Goal: Task Accomplishment & Management: Manage account settings

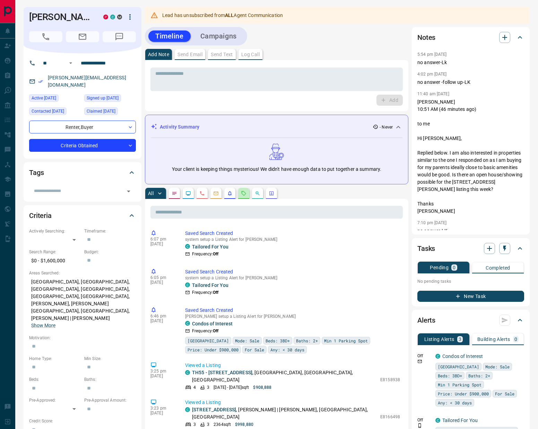
click at [243, 196] on icon "Requests" at bounding box center [244, 193] width 6 height 6
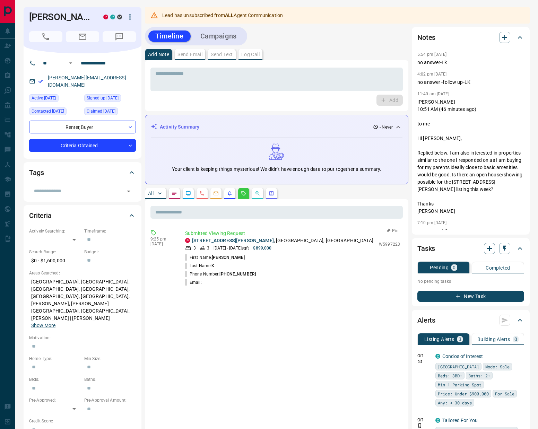
click at [393, 231] on button "Pin" at bounding box center [392, 231] width 20 height 6
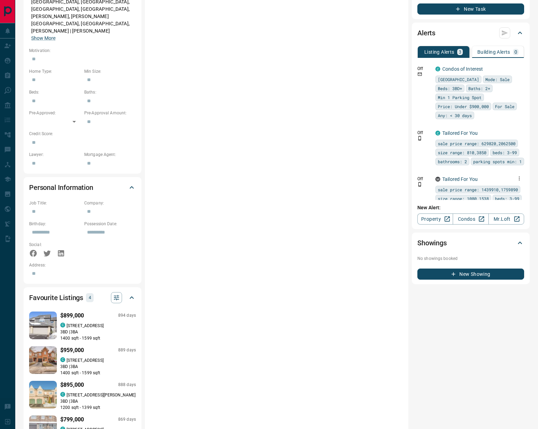
scroll to position [206, 0]
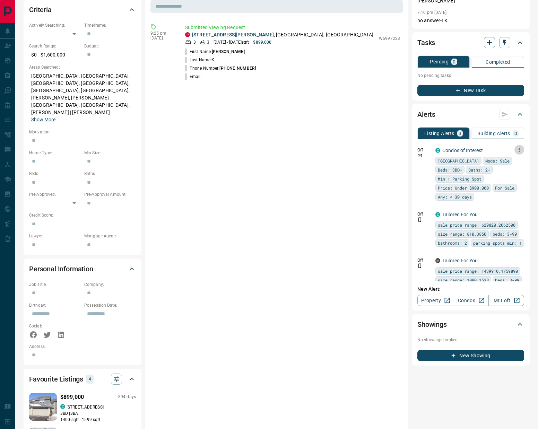
click at [516, 149] on icon "button" at bounding box center [519, 150] width 6 height 6
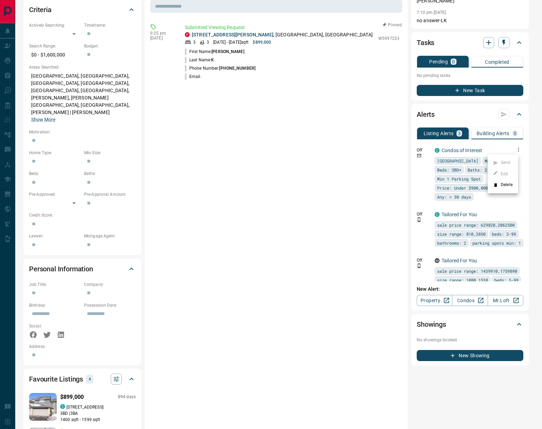
click at [502, 187] on li "Delete" at bounding box center [503, 184] width 30 height 11
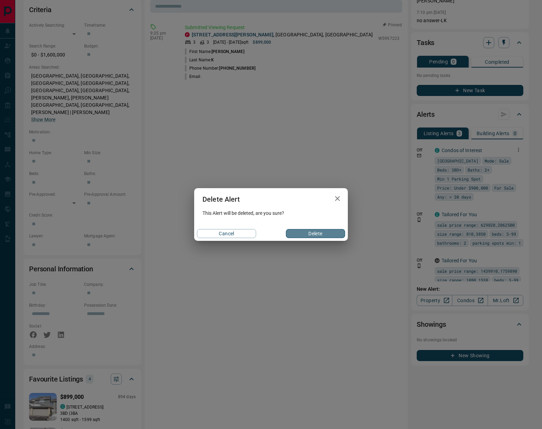
drag, startPoint x: 329, startPoint y: 233, endPoint x: 363, endPoint y: 224, distance: 34.3
click at [329, 233] on button "Delete" at bounding box center [315, 233] width 59 height 9
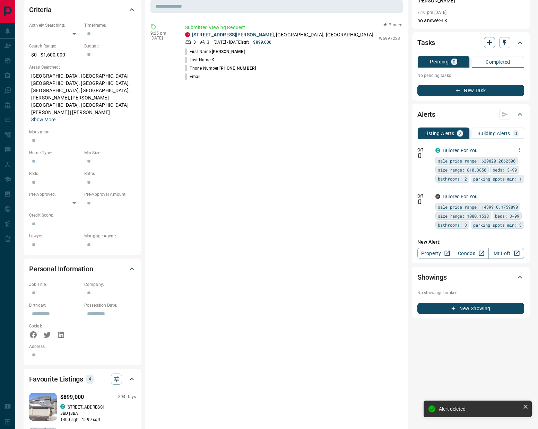
click at [520, 149] on icon "button" at bounding box center [519, 150] width 6 height 6
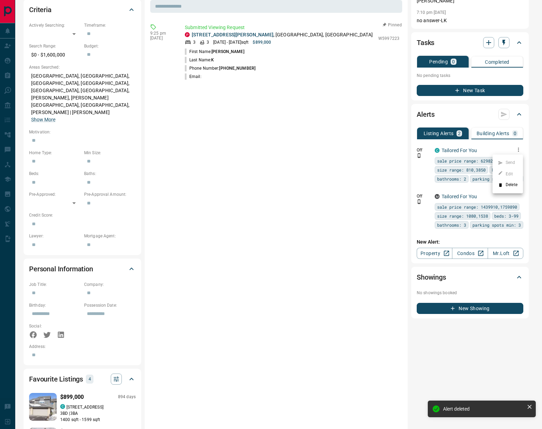
click at [512, 185] on li "Delete" at bounding box center [508, 184] width 30 height 11
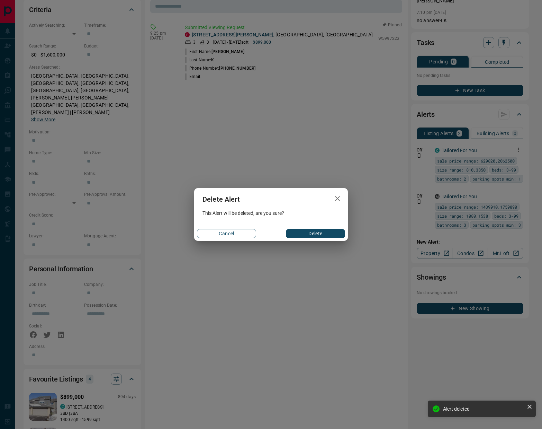
click at [306, 232] on button "Delete" at bounding box center [315, 233] width 59 height 9
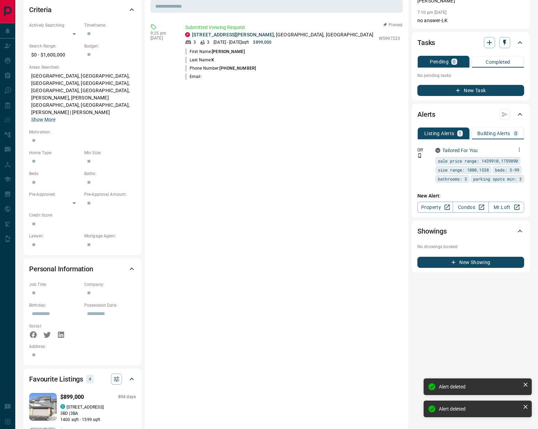
click at [520, 148] on icon "button" at bounding box center [519, 150] width 6 height 6
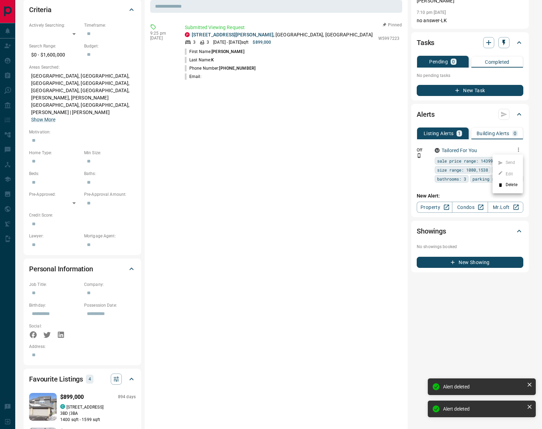
click at [510, 186] on li "Delete" at bounding box center [508, 184] width 30 height 11
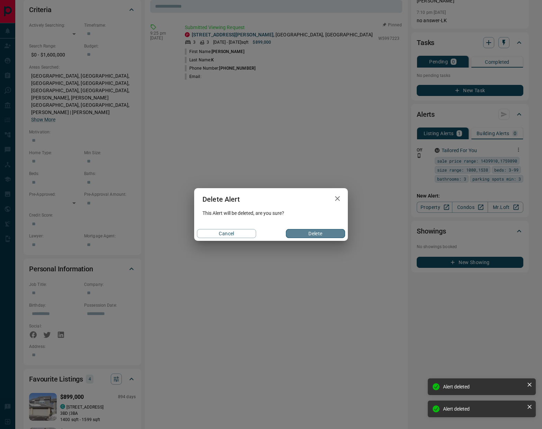
drag, startPoint x: 319, startPoint y: 231, endPoint x: 290, endPoint y: 231, distance: 28.4
click at [319, 232] on button "Delete" at bounding box center [315, 233] width 59 height 9
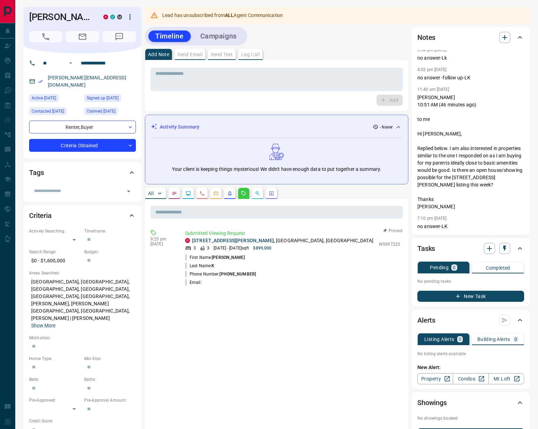
scroll to position [0, 0]
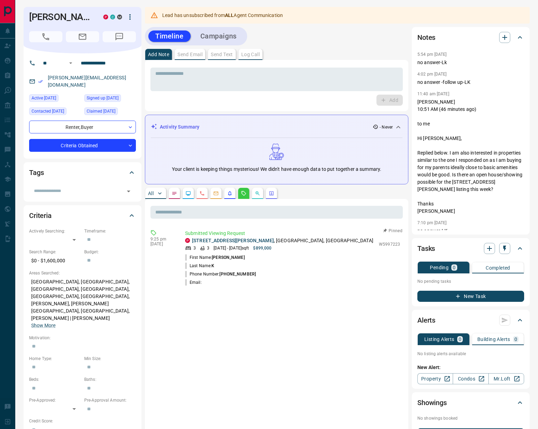
click at [224, 35] on button "Campaigns" at bounding box center [218, 35] width 50 height 11
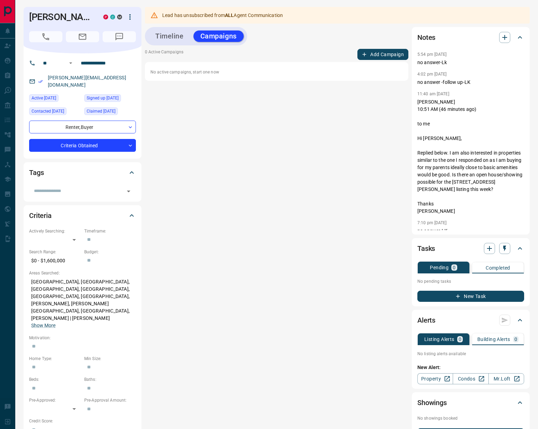
click at [160, 41] on button "Timeline" at bounding box center [169, 35] width 42 height 11
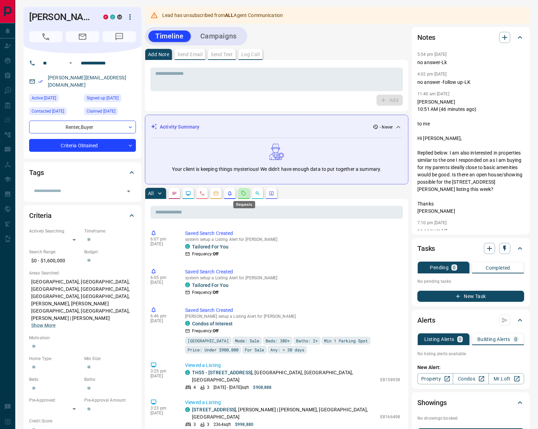
click at [246, 194] on icon "Requests" at bounding box center [244, 193] width 6 height 6
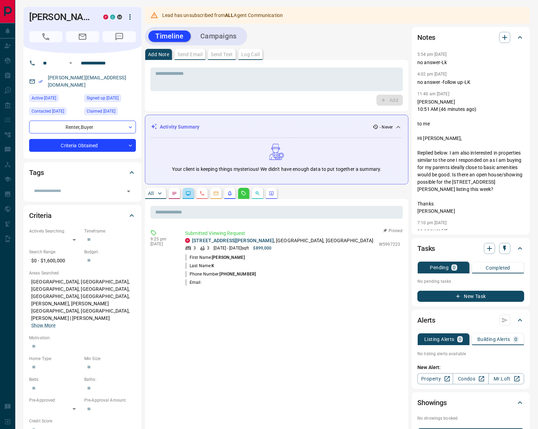
click at [186, 197] on button "button" at bounding box center [188, 193] width 11 height 11
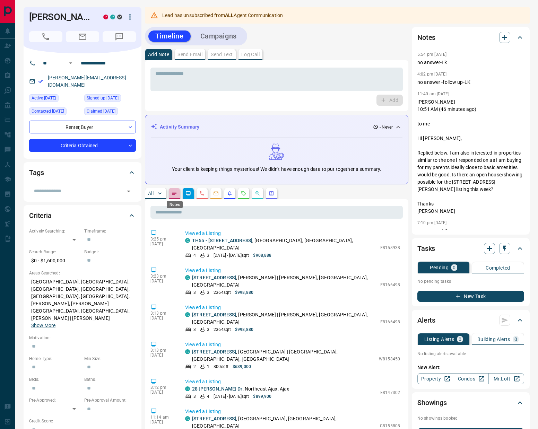
click at [175, 195] on icon "Notes" at bounding box center [174, 193] width 6 height 6
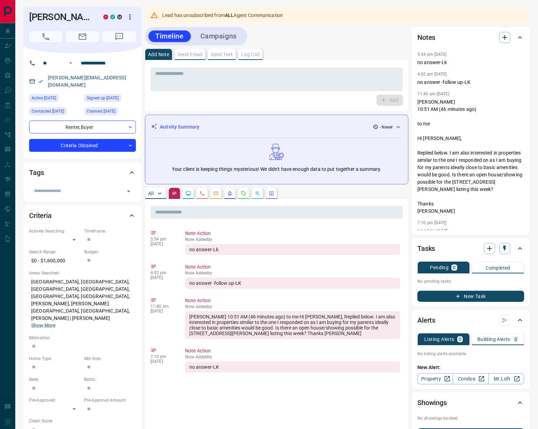
scroll to position [289, 0]
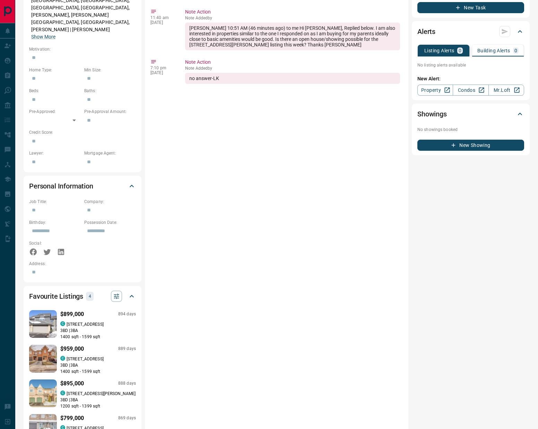
click at [130, 292] on icon at bounding box center [131, 296] width 8 height 8
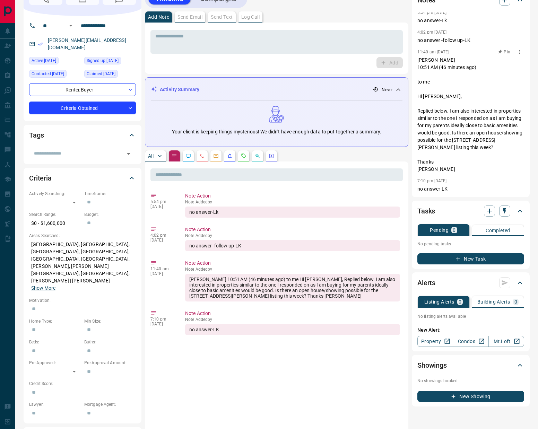
scroll to position [0, 0]
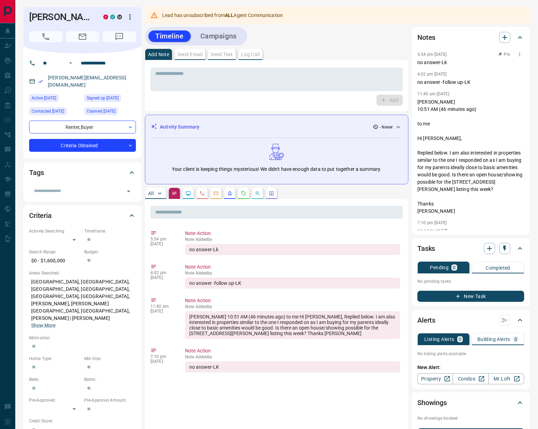
click at [519, 55] on icon "button" at bounding box center [519, 55] width 1 height 4
click at [490, 121] on div at bounding box center [269, 214] width 538 height 429
click at [225, 33] on button "Campaigns" at bounding box center [218, 35] width 50 height 11
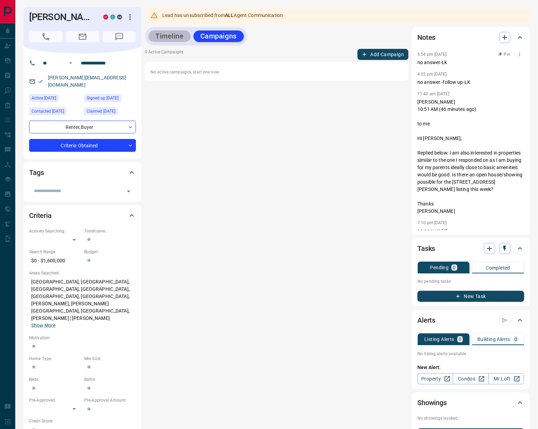
click at [180, 37] on button "Timeline" at bounding box center [169, 35] width 42 height 11
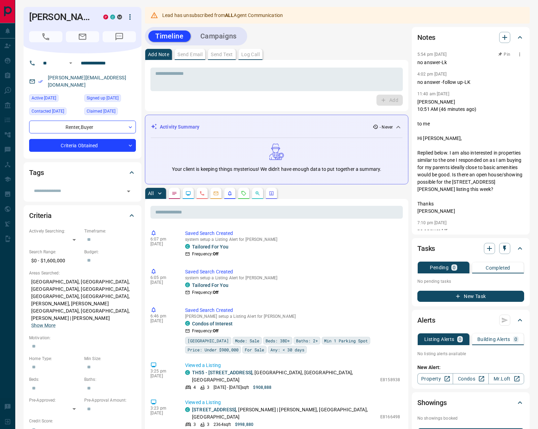
click at [132, 211] on icon at bounding box center [131, 215] width 8 height 8
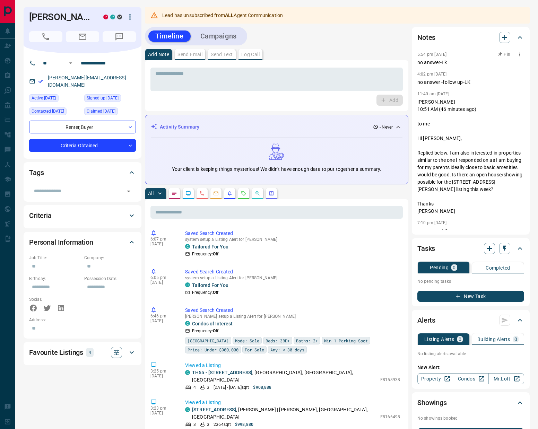
click at [133, 214] on icon at bounding box center [132, 215] width 4 height 2
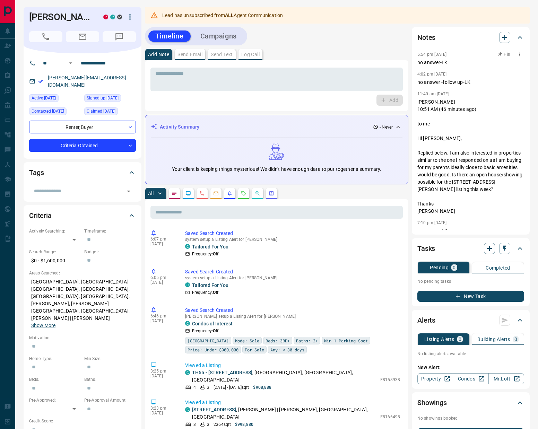
click at [134, 211] on icon at bounding box center [131, 215] width 8 height 8
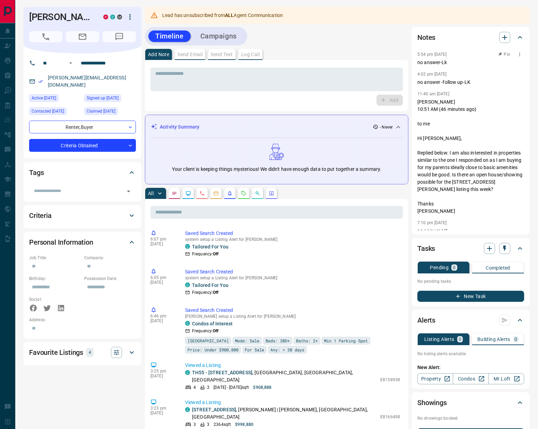
click at [134, 238] on icon at bounding box center [131, 242] width 8 height 8
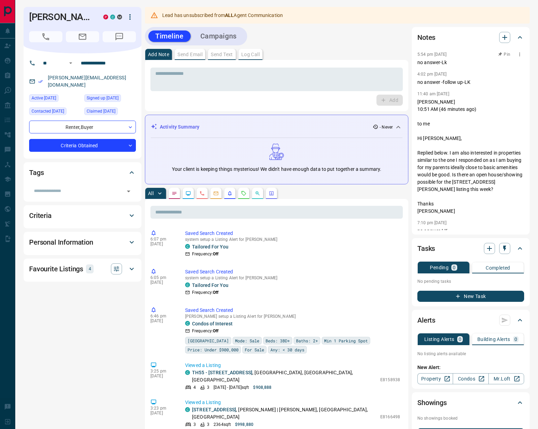
click at [130, 171] on icon at bounding box center [132, 172] width 4 height 2
click at [193, 195] on div "All" at bounding box center [276, 193] width 263 height 11
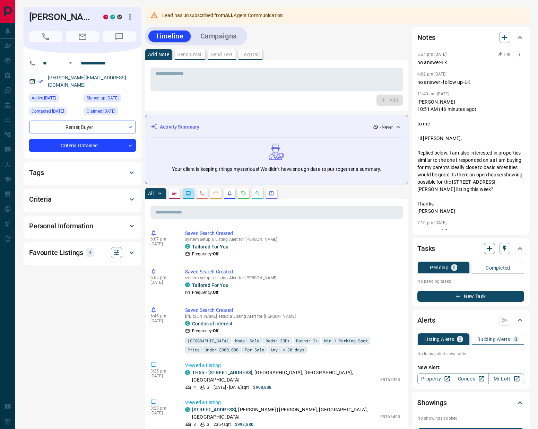
click at [190, 196] on button "button" at bounding box center [188, 193] width 11 height 11
